Goal: Book appointment/travel/reservation

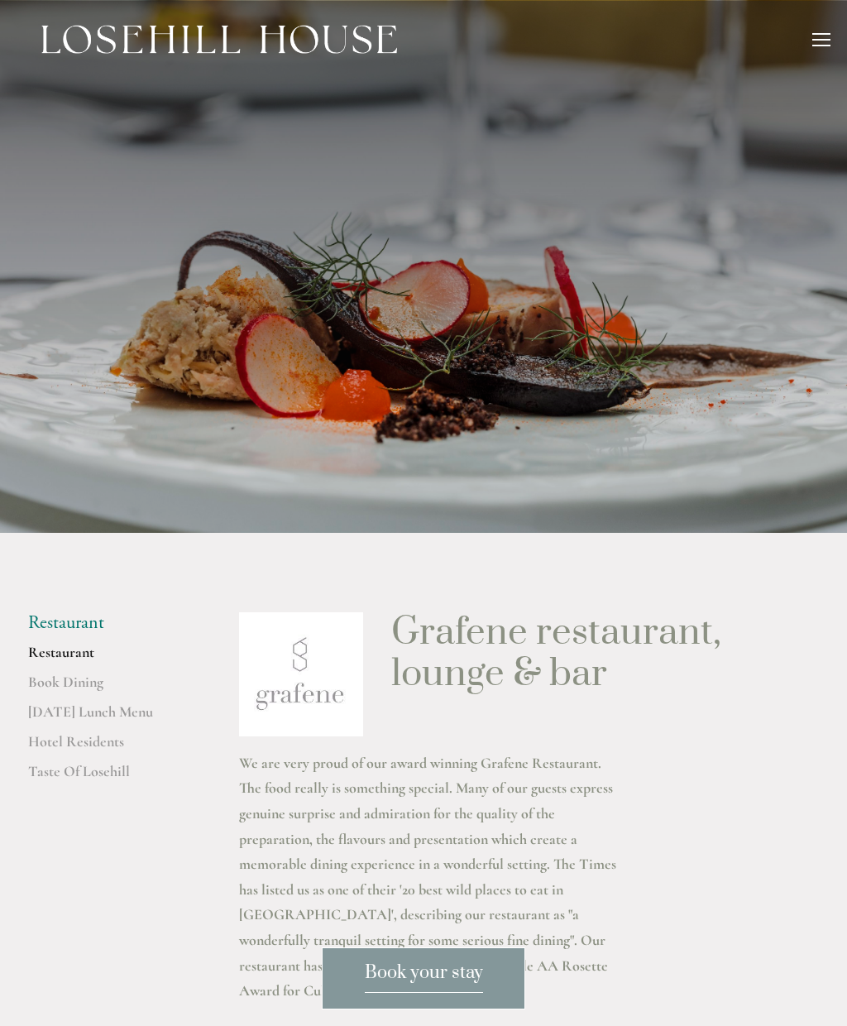
click at [436, 983] on span "Book your stay" at bounding box center [424, 977] width 118 height 31
click at [74, 682] on link "Book Dining" at bounding box center [107, 688] width 158 height 30
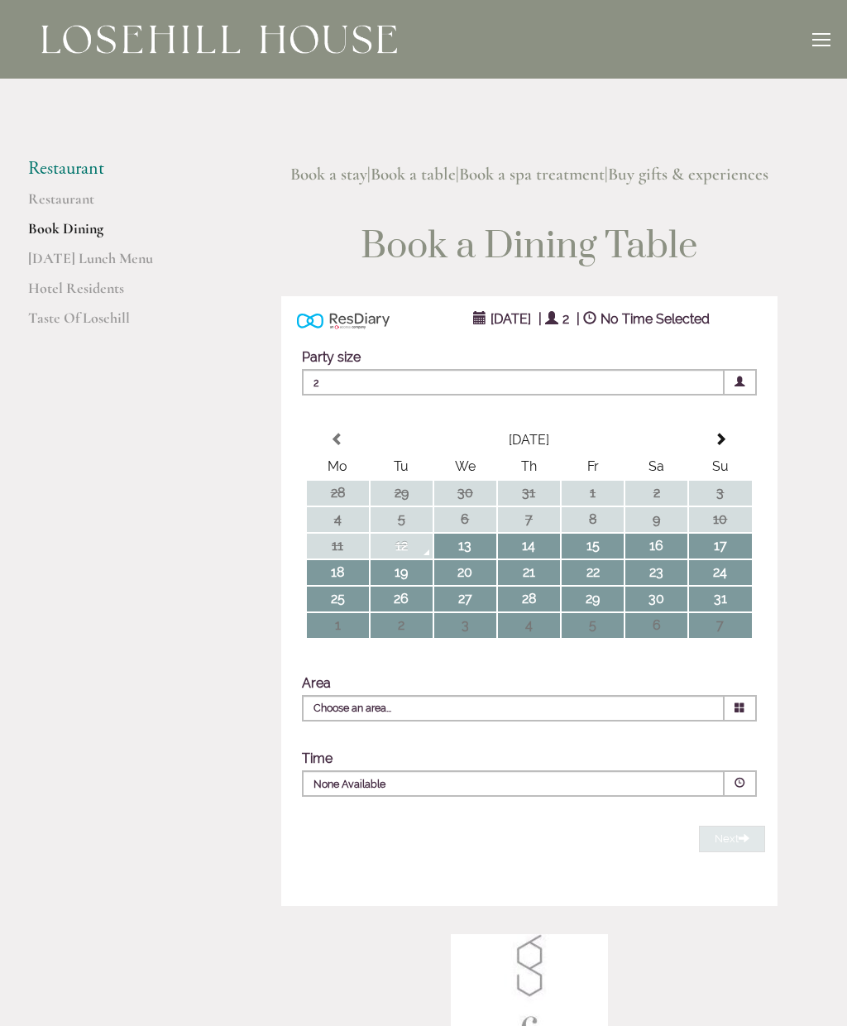
click at [466, 540] on td "13" at bounding box center [465, 546] width 62 height 25
type input "Any Area"
click at [742, 788] on span at bounding box center [740, 783] width 11 height 11
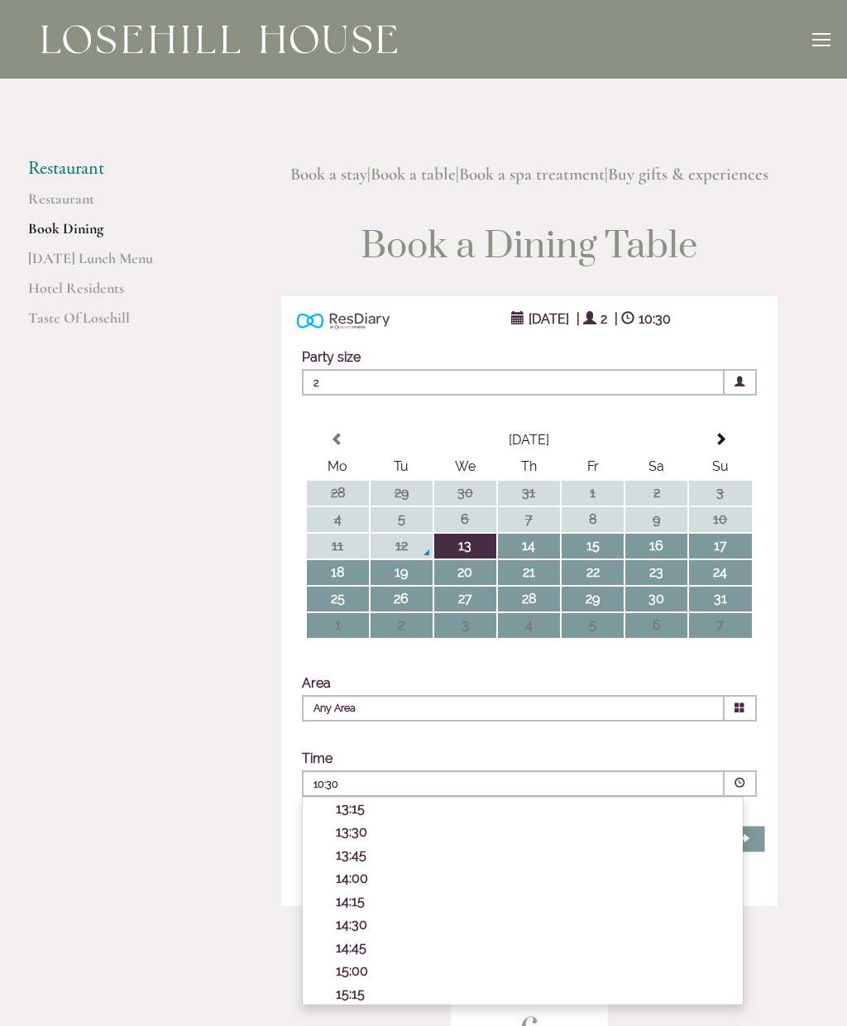
scroll to position [295, 0]
click at [67, 196] on link "Restaurant" at bounding box center [107, 204] width 158 height 30
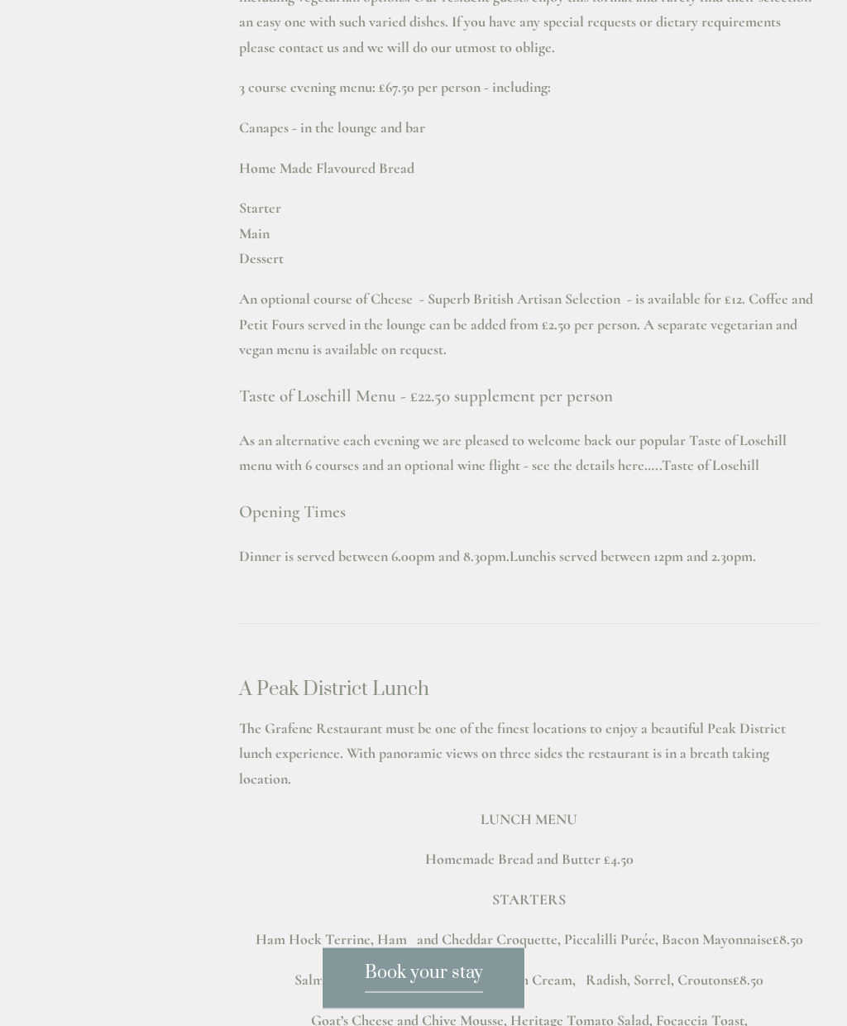
scroll to position [2349, 0]
